Goal: Task Accomplishment & Management: Use online tool/utility

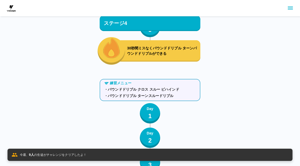
scroll to position [3279, 0]
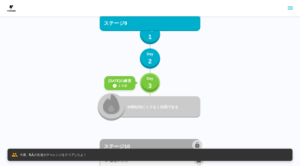
click at [149, 85] on p "3" at bounding box center [150, 85] width 4 height 9
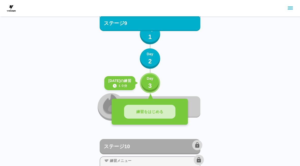
click at [150, 109] on p "練習をはじめる" at bounding box center [149, 112] width 27 height 6
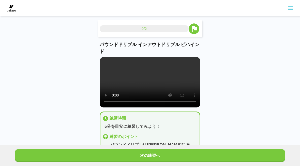
click at [196, 155] on button "次の練習へ" at bounding box center [150, 155] width 270 height 13
click at [196, 154] on button "練習かんりょう" at bounding box center [150, 155] width 270 height 13
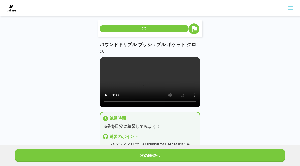
click at [197, 155] on button "次の練習へ" at bounding box center [150, 155] width 270 height 13
click at [196, 155] on button "次の練習へ" at bounding box center [150, 155] width 270 height 13
click at [198, 155] on button "次の練習へ" at bounding box center [150, 155] width 270 height 13
click at [205, 154] on button "次の練習へ" at bounding box center [150, 155] width 270 height 13
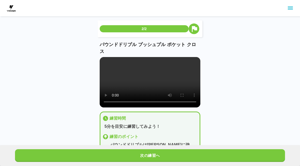
click at [204, 154] on button "次の練習へ" at bounding box center [150, 155] width 270 height 13
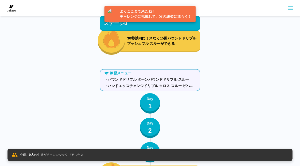
scroll to position [3305, 0]
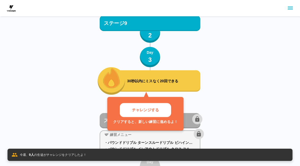
click at [186, 82] on p "30秒以内にミスなく20回できる" at bounding box center [162, 80] width 71 height 5
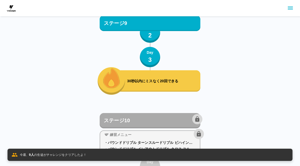
click at [189, 75] on div "30秒以内にミスなく20回できる" at bounding box center [158, 80] width 83 height 21
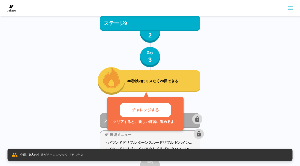
click at [163, 111] on button "チャレンジする" at bounding box center [145, 110] width 51 height 14
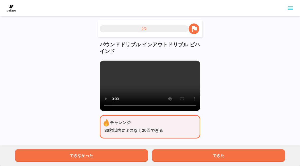
click at [236, 155] on button "できた" at bounding box center [218, 155] width 133 height 13
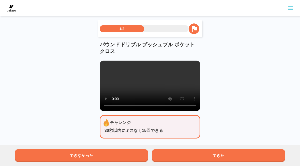
click at [236, 155] on button "できた" at bounding box center [218, 155] width 133 height 13
click at [240, 152] on button "できた" at bounding box center [218, 155] width 133 height 13
click at [243, 150] on button "できた" at bounding box center [218, 155] width 133 height 13
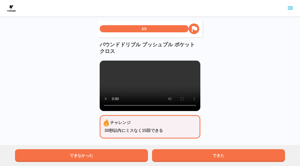
click at [245, 154] on button "できた" at bounding box center [218, 155] width 133 height 13
click at [244, 154] on button "できた" at bounding box center [218, 155] width 133 height 13
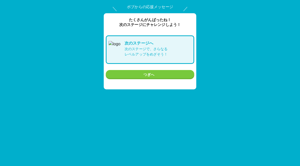
click at [178, 77] on button "つぎへ" at bounding box center [150, 74] width 88 height 9
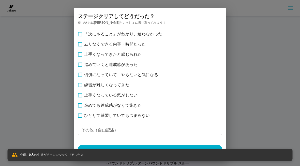
scroll to position [3305, 0]
click at [266, 73] on div "ステージ クリアしてどうだった？ ※ できれば[PERSON_NAME]といっしょに振り返ってみよう！ 「次にやること」がわかり、迷わなかった ムリなくできる…" at bounding box center [150, 83] width 312 height 166
click at [170, 145] on button "送信する" at bounding box center [150, 151] width 144 height 12
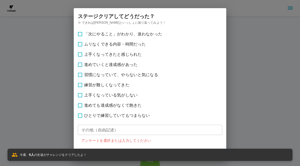
click at [170, 144] on div "「次にやること」がわかり、迷わなかった ムリなくできる内容・時間だった 上手くなってきたと感じられた 進めていくと達成感があった 習慣になっていて、やらないと…" at bounding box center [150, 96] width 144 height 135
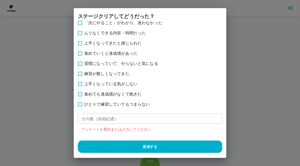
scroll to position [11, 0]
click at [116, 90] on label "進めても達成感がなくて飽きた" at bounding box center [150, 94] width 151 height 10
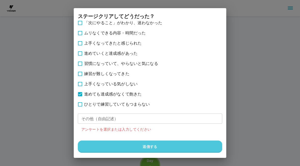
click at [122, 147] on button "送信する" at bounding box center [150, 146] width 144 height 12
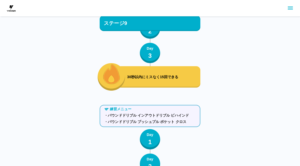
scroll to position [3174, 0]
